Goal: Task Accomplishment & Management: Manage account settings

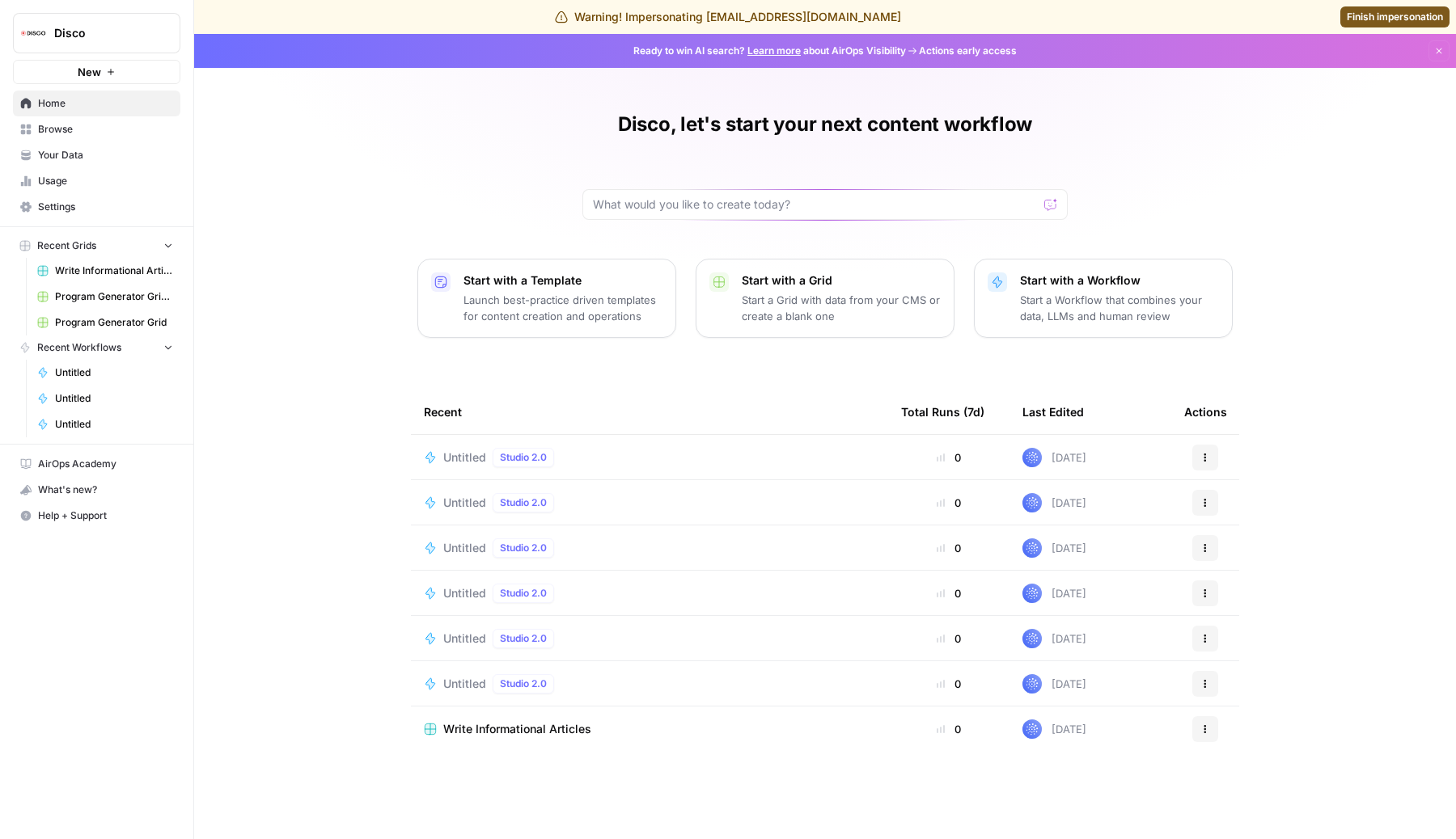
click at [92, 204] on span "Settings" at bounding box center [105, 207] width 135 height 15
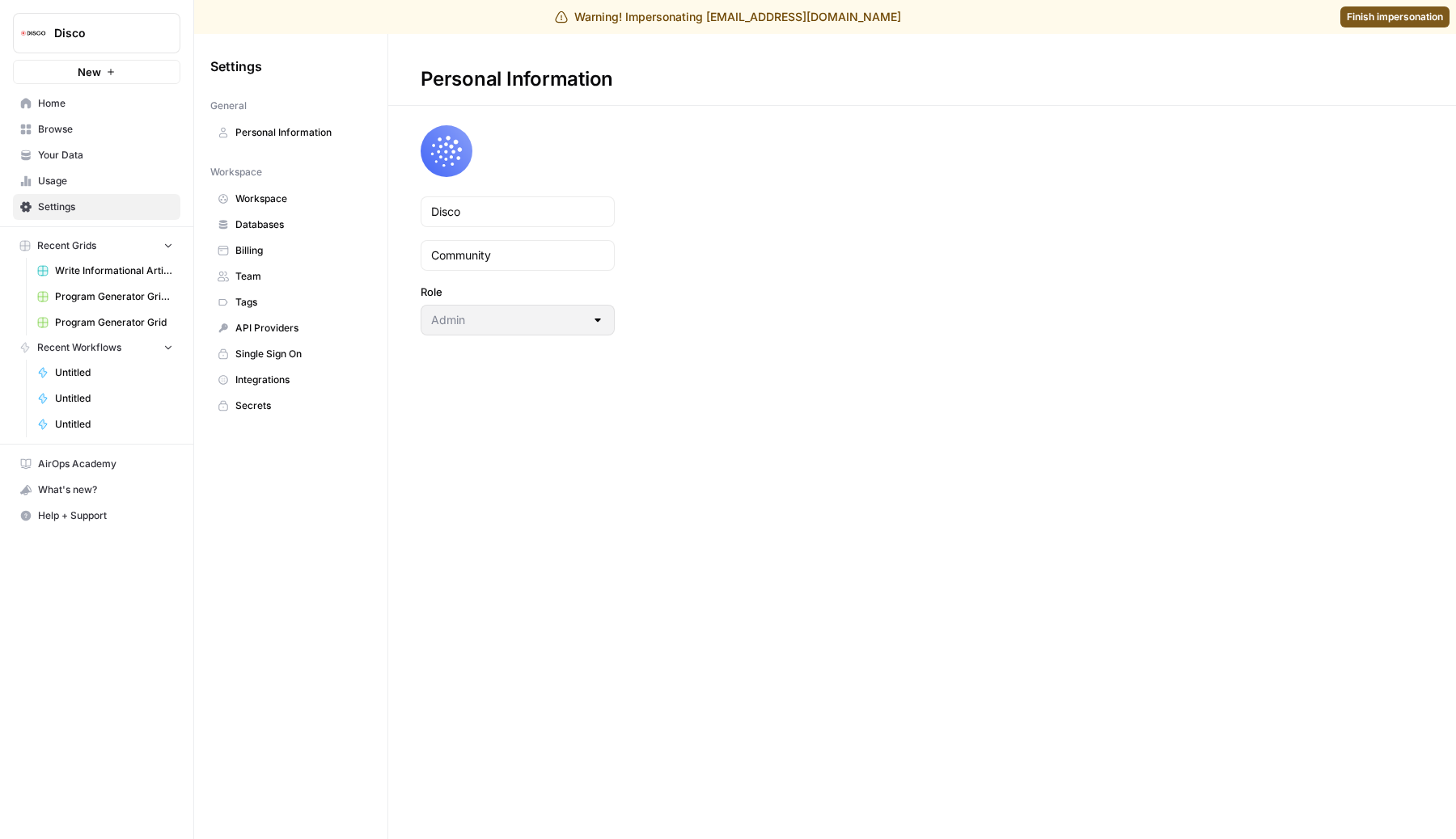
click at [270, 247] on span "Billing" at bounding box center [299, 250] width 129 height 15
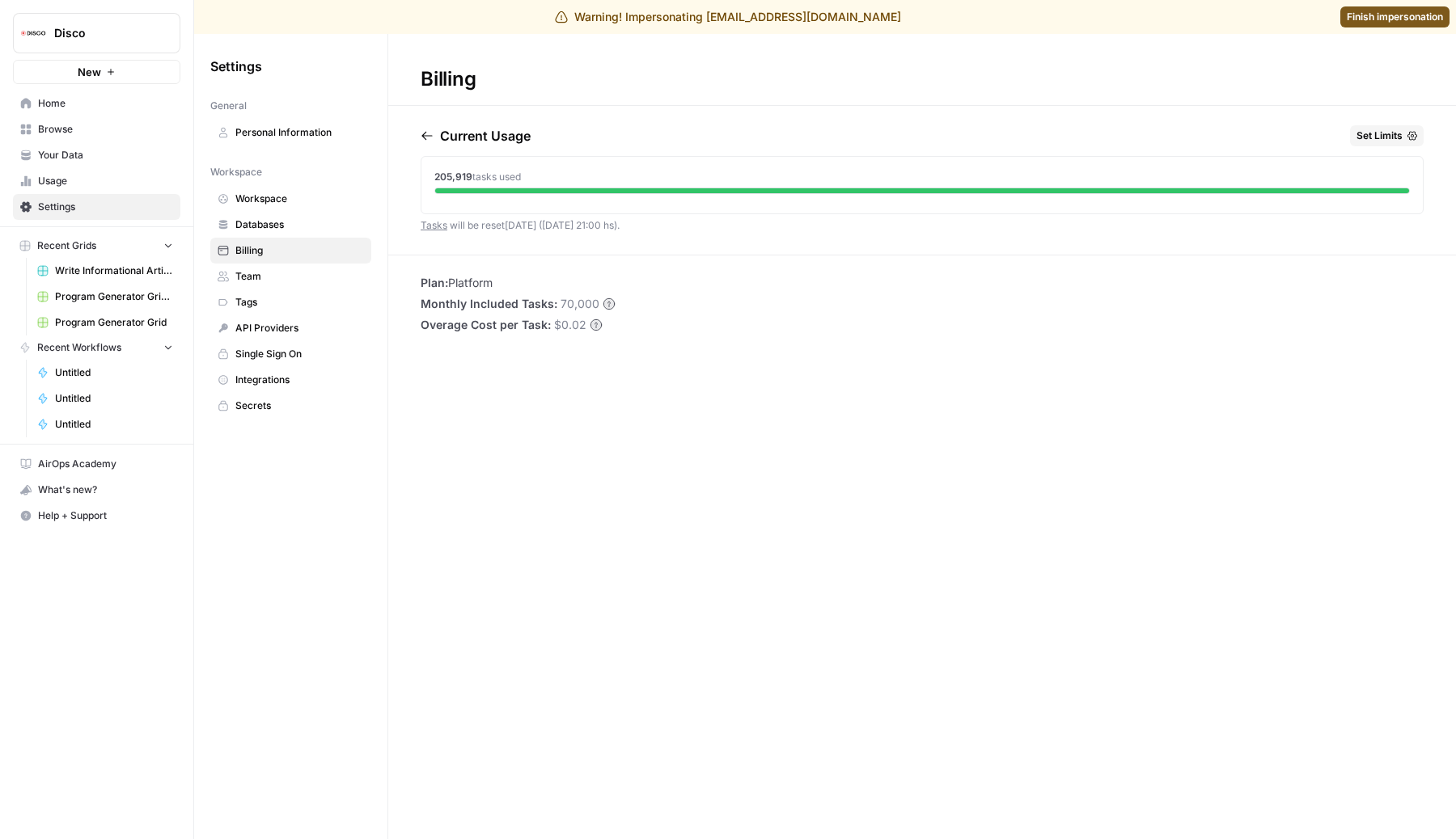
click at [1364, 137] on span "Set Limits" at bounding box center [1379, 136] width 46 height 15
click at [539, 348] on div "Billing Current Usage Set Limits 205,919 tasks used Tasks will be reset [DATE] …" at bounding box center [922, 437] width 1068 height 805
click at [277, 279] on span "Team" at bounding box center [299, 276] width 129 height 15
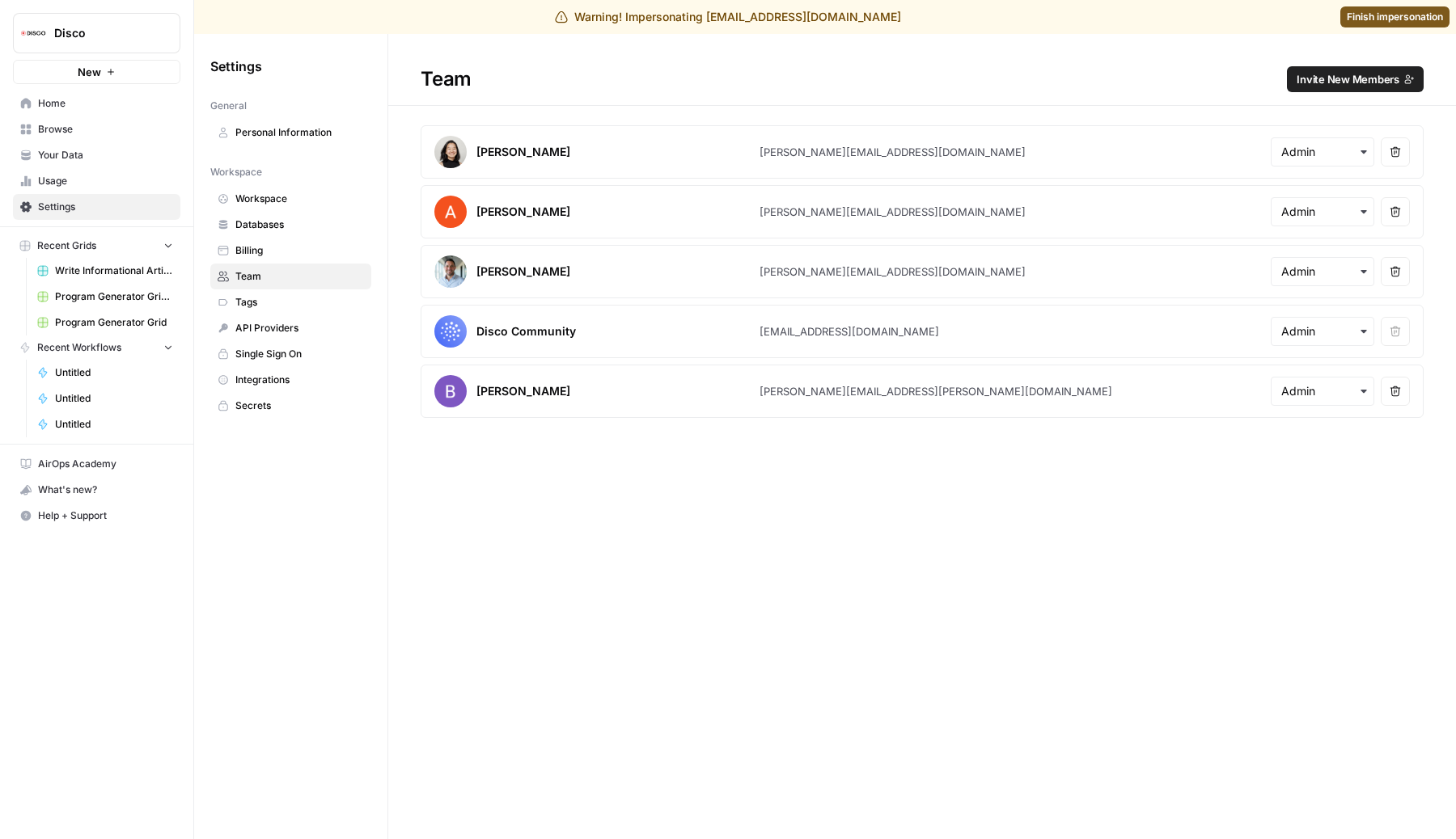
click at [281, 205] on span "Workspace" at bounding box center [299, 199] width 129 height 15
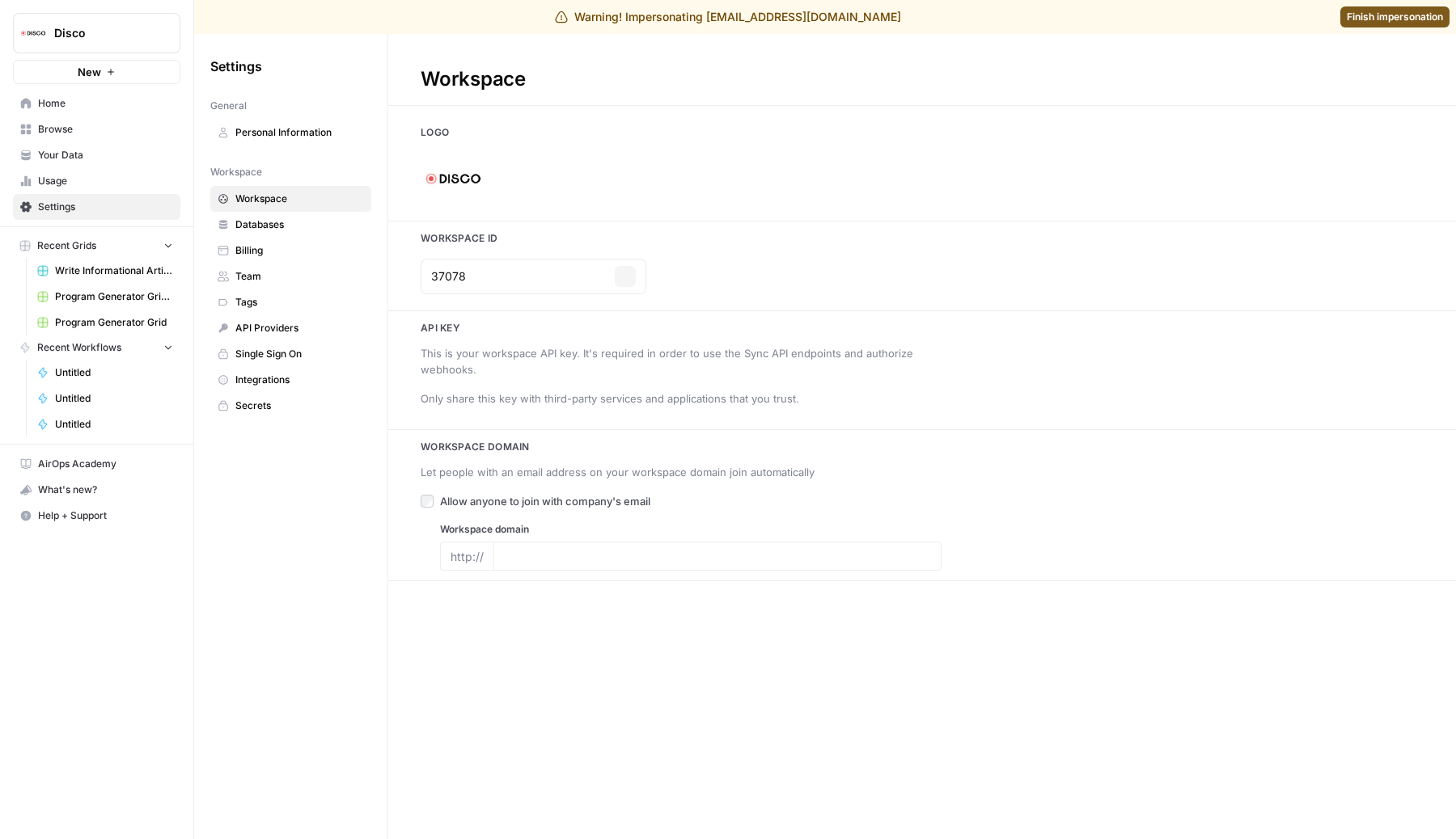
type input "[DOMAIN_NAME]"
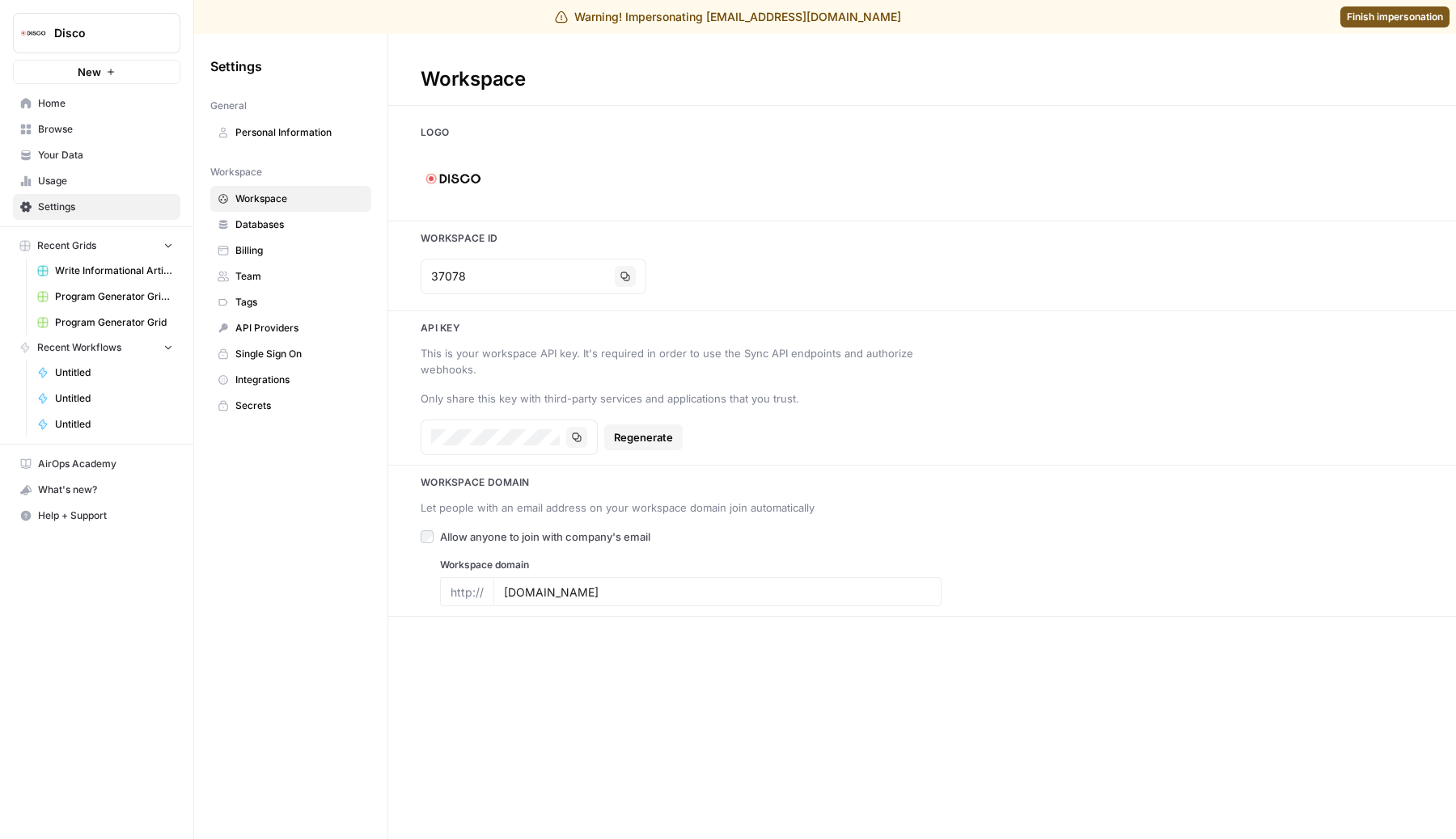
click at [277, 251] on span "Billing" at bounding box center [299, 250] width 129 height 15
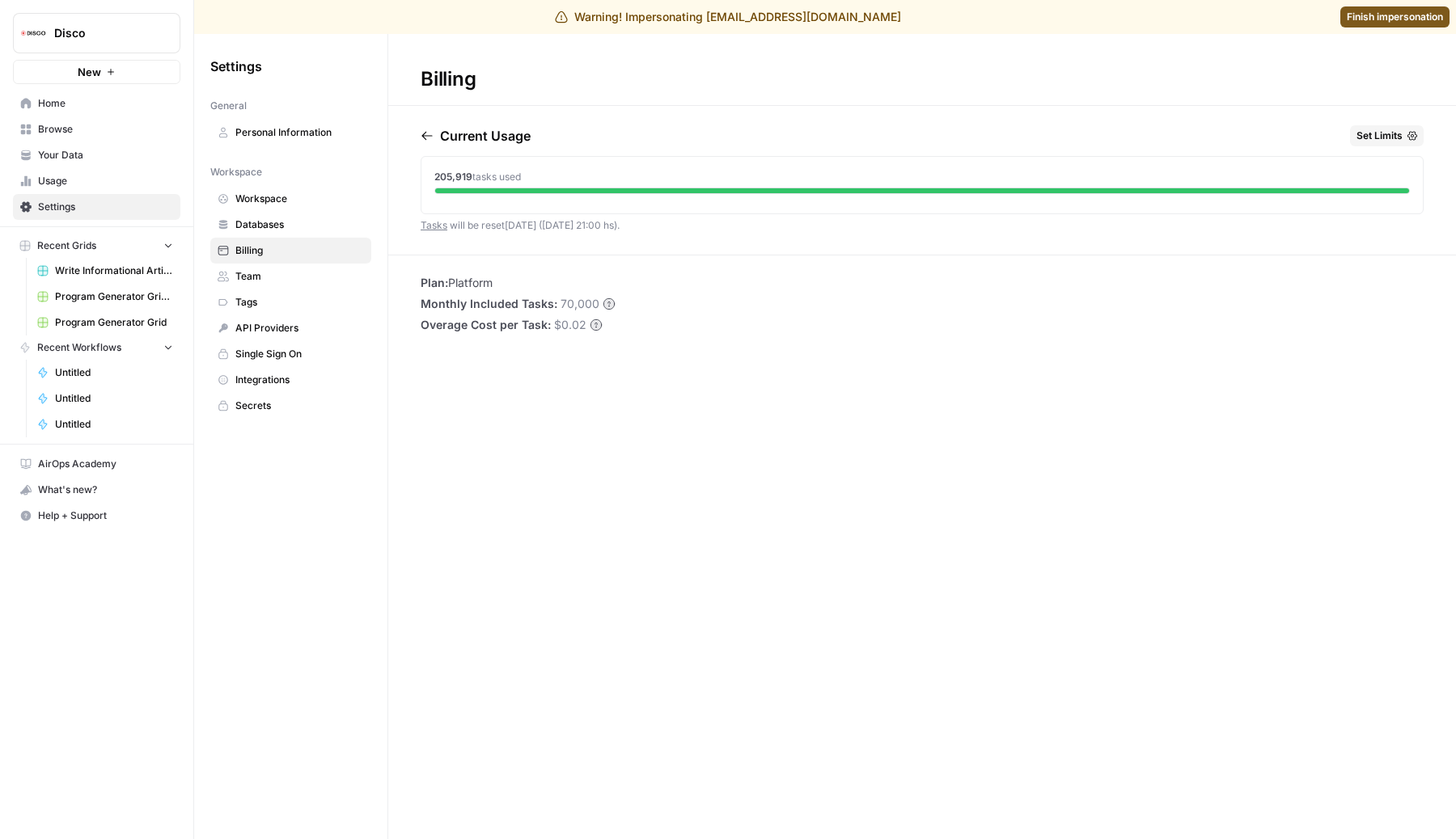
click at [329, 143] on link "Personal Information" at bounding box center [291, 132] width 161 height 26
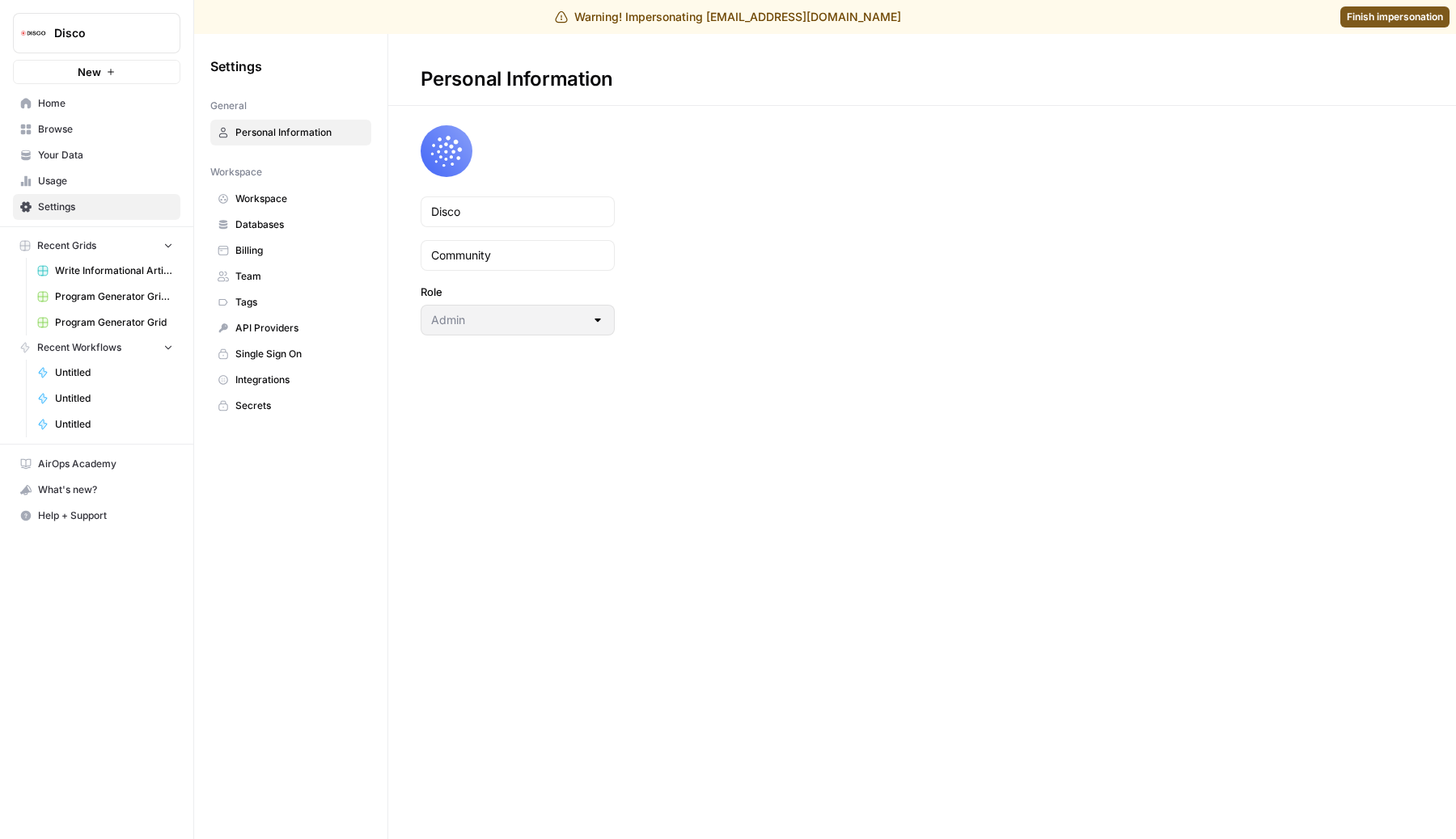
click at [292, 251] on span "Billing" at bounding box center [299, 250] width 129 height 15
